Goal: Task Accomplishment & Management: Complete application form

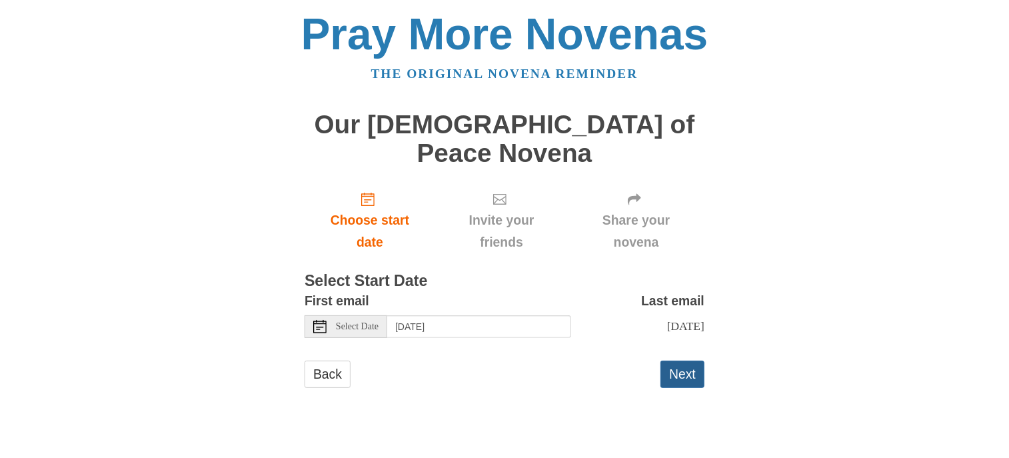
click at [683, 360] on button "Next" at bounding box center [682, 373] width 44 height 27
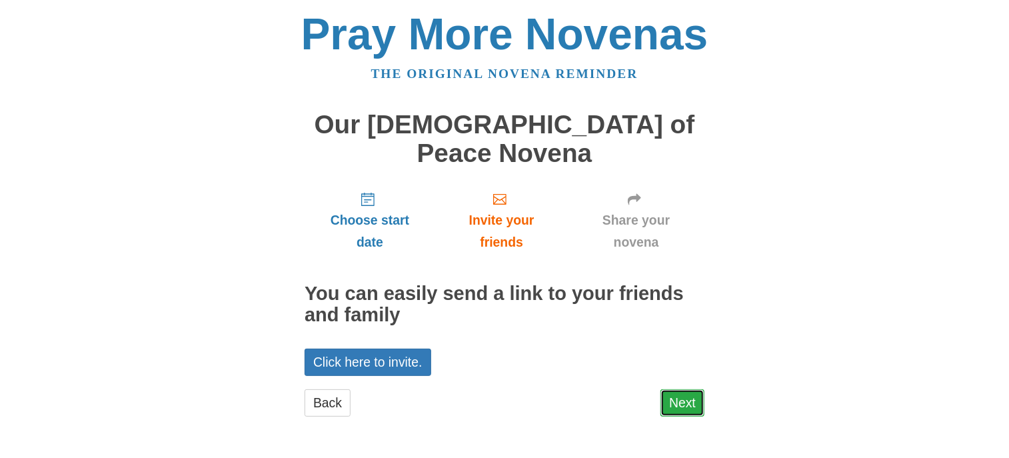
click at [684, 389] on link "Next" at bounding box center [682, 402] width 44 height 27
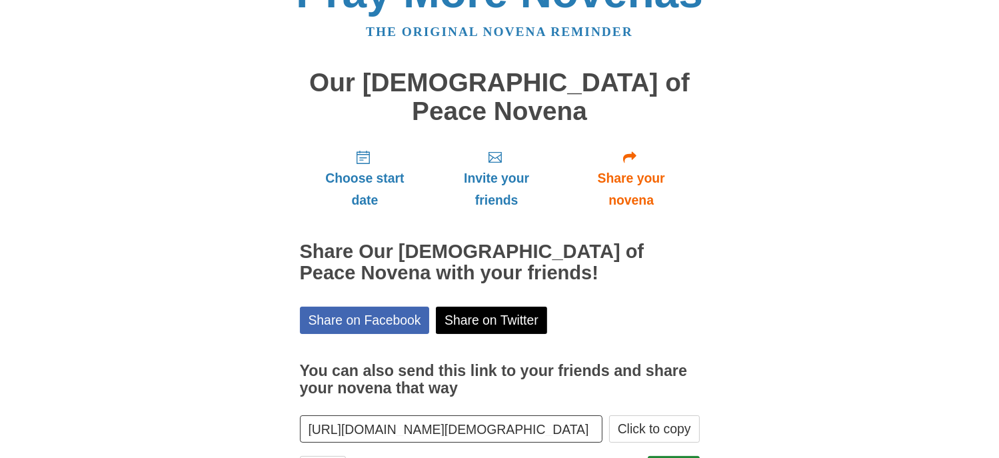
scroll to position [77, 0]
